Goal: Task Accomplishment & Management: Manage account settings

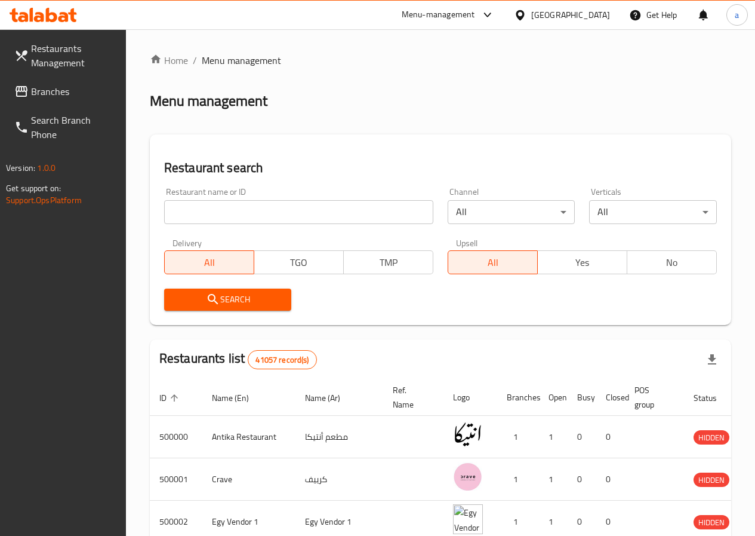
click at [607, 11] on div "[GEOGRAPHIC_DATA]" at bounding box center [571, 14] width 79 height 13
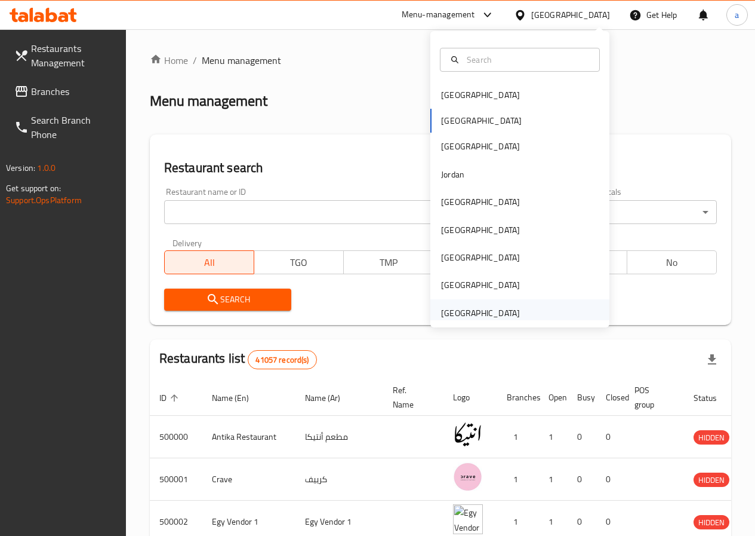
click at [462, 320] on div "[GEOGRAPHIC_DATA]" at bounding box center [480, 312] width 79 height 13
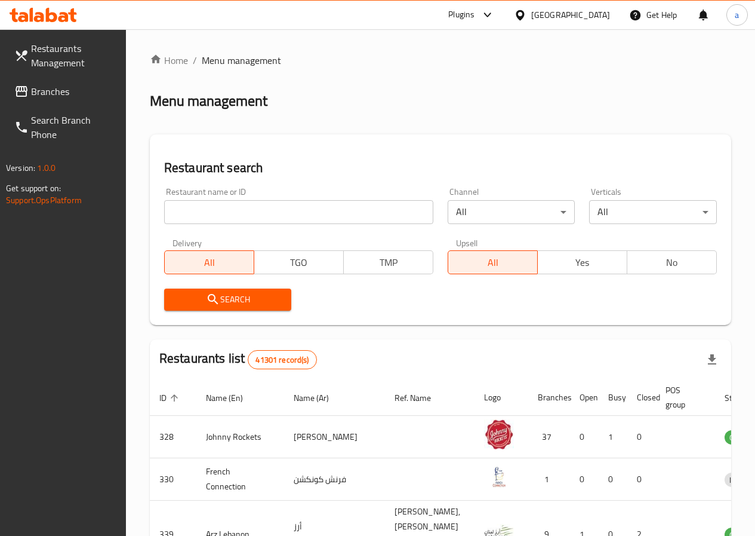
click at [50, 84] on span "Branches" at bounding box center [73, 91] width 85 height 14
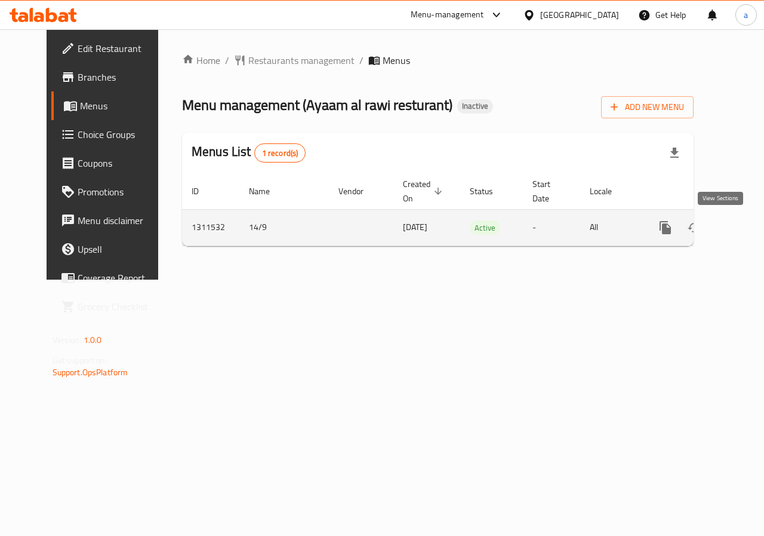
click at [747, 228] on icon "enhanced table" at bounding box center [752, 227] width 11 height 11
